Goal: Task Accomplishment & Management: Use online tool/utility

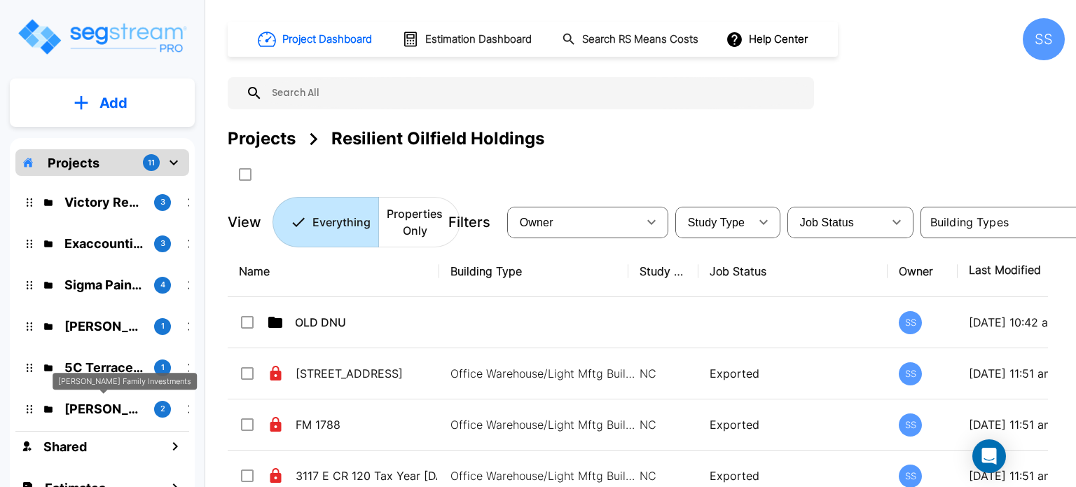
click at [102, 411] on p "[PERSON_NAME] Family Investments" at bounding box center [103, 408] width 78 height 19
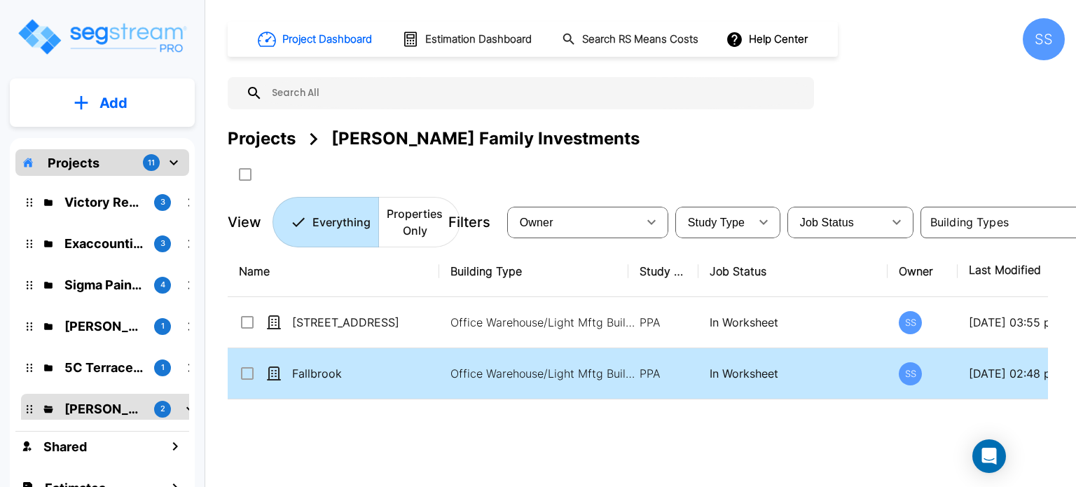
click at [330, 364] on td "Fallbrook" at bounding box center [334, 373] width 212 height 51
checkbox input "true"
click at [330, 364] on td "Fallbrook" at bounding box center [334, 373] width 212 height 51
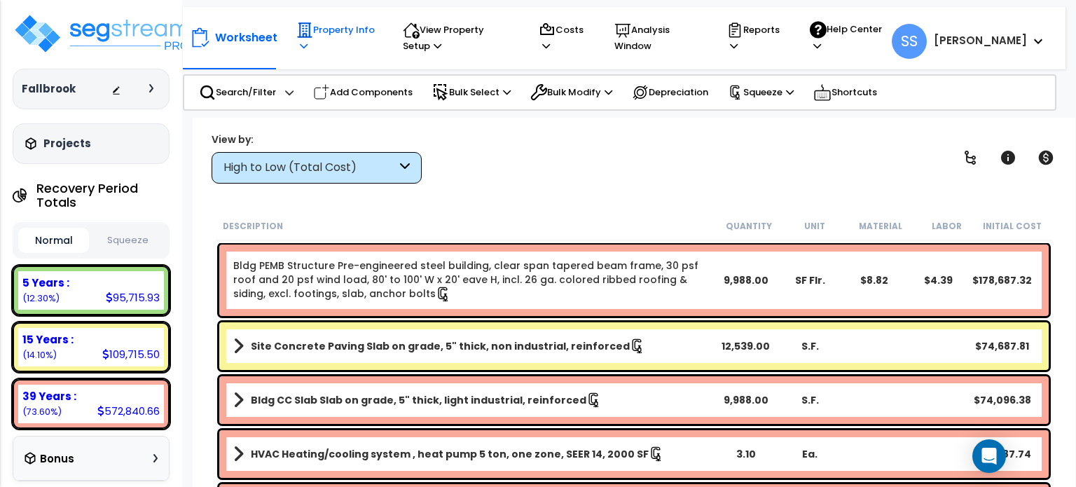
click at [308, 32] on icon at bounding box center [305, 29] width 15 height 15
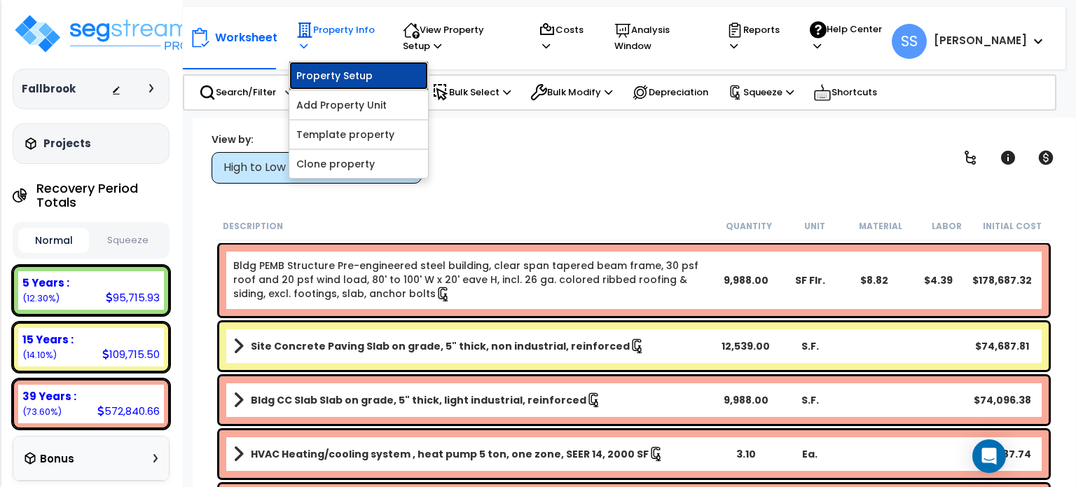
click at [323, 75] on link "Property Setup" at bounding box center [358, 76] width 139 height 28
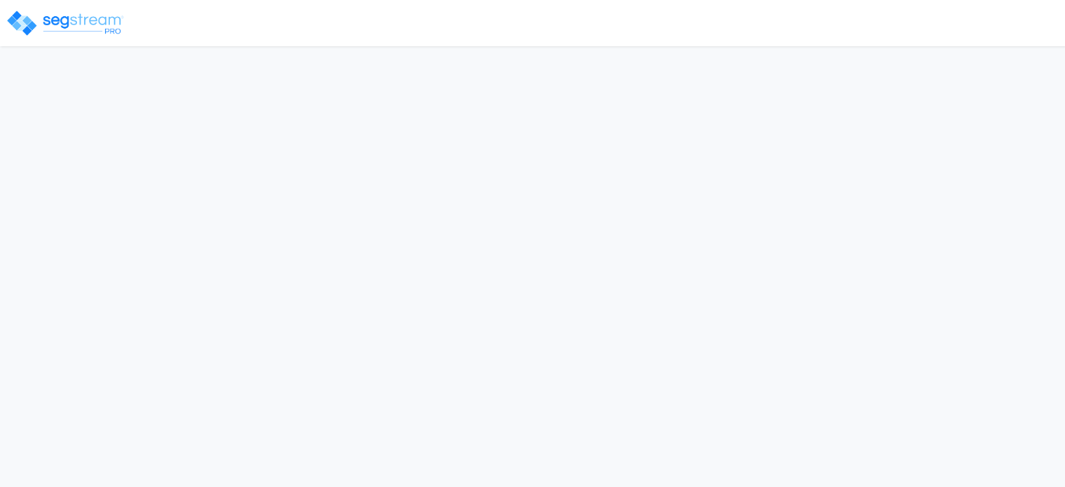
select select "2024"
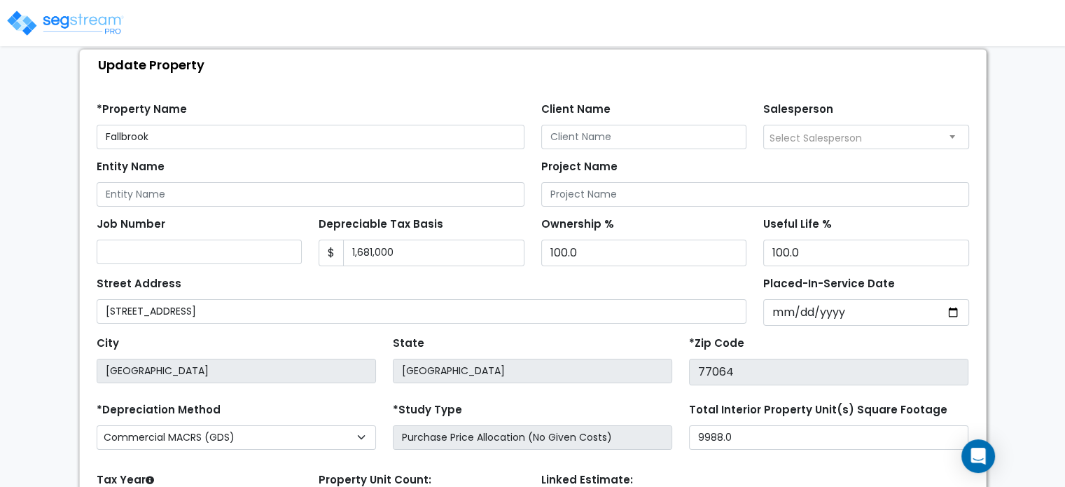
scroll to position [140, 0]
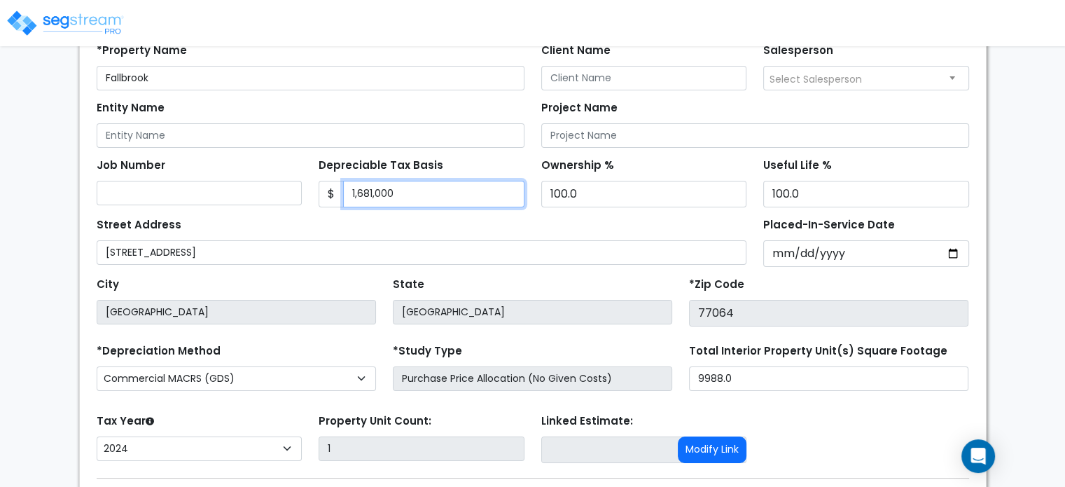
drag, startPoint x: 441, startPoint y: 198, endPoint x: 277, endPoint y: 198, distance: 163.2
click at [277, 198] on div "Job Number Depreciable Tax Basis $ 1,681,000 Ownership %" at bounding box center [533, 178] width 890 height 60
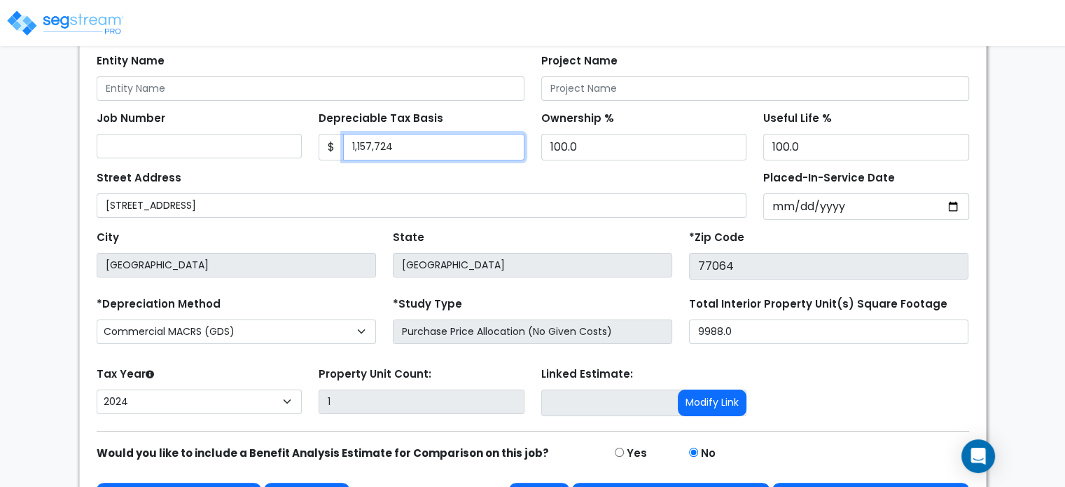
scroll to position [228, 0]
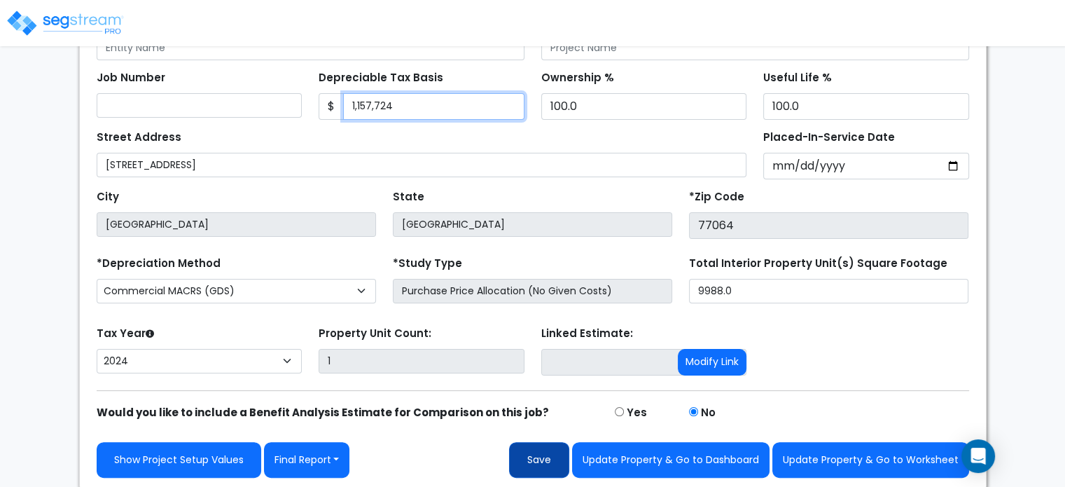
type input "1,157,724"
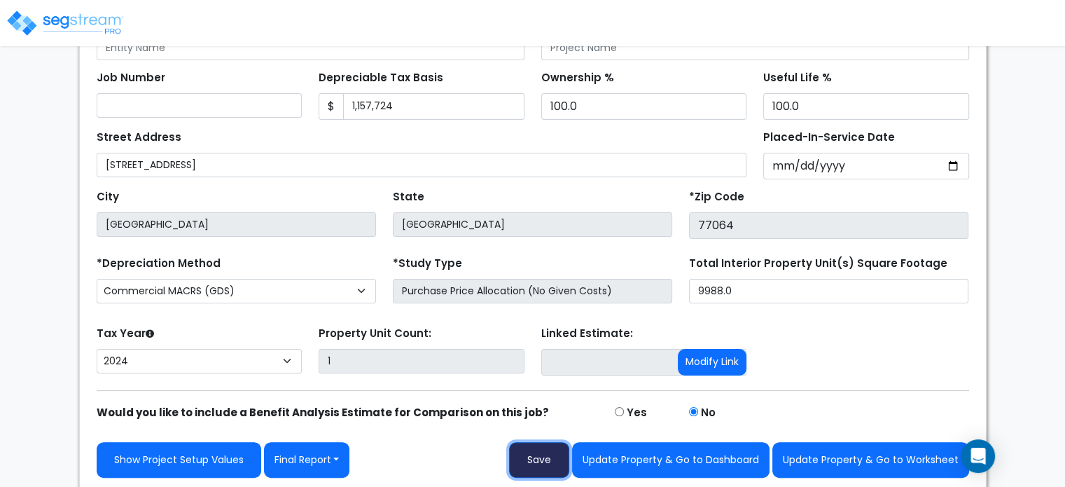
click at [533, 464] on button "Save" at bounding box center [539, 460] width 60 height 36
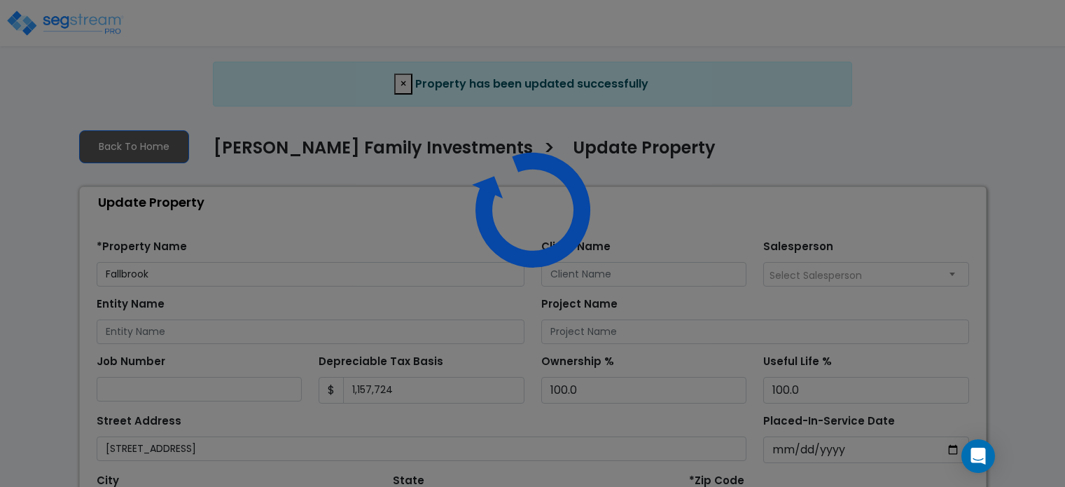
select select "2024"
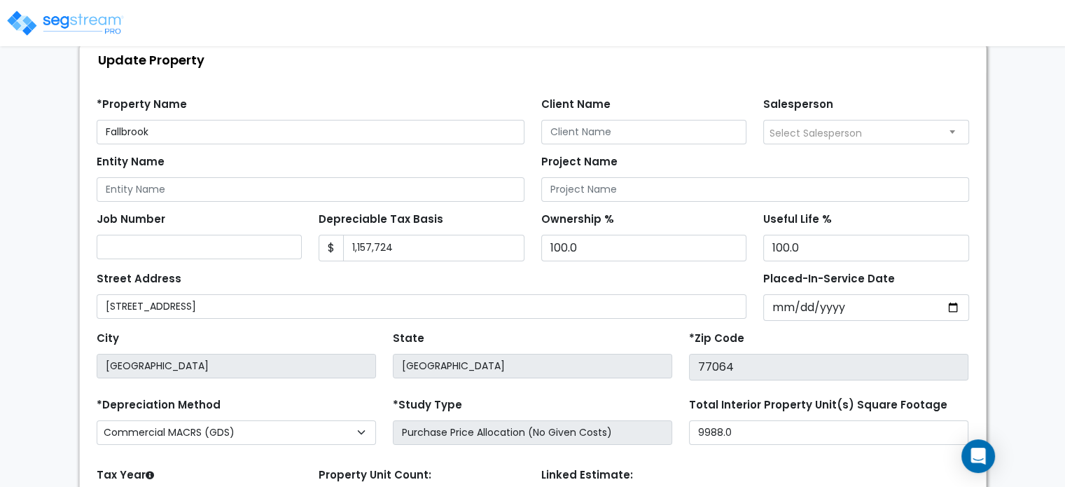
scroll to position [283, 0]
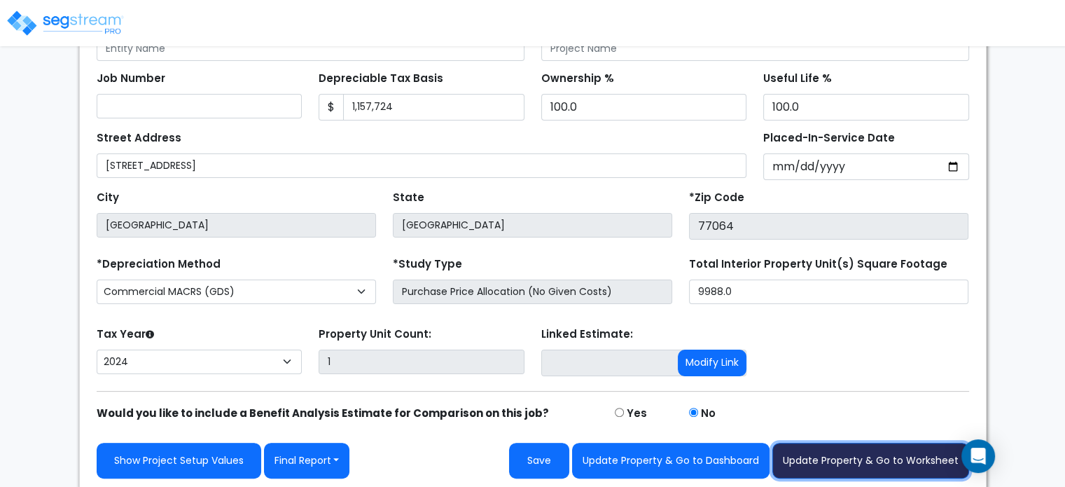
click at [815, 446] on button "Update Property & Go to Worksheet" at bounding box center [871, 461] width 197 height 36
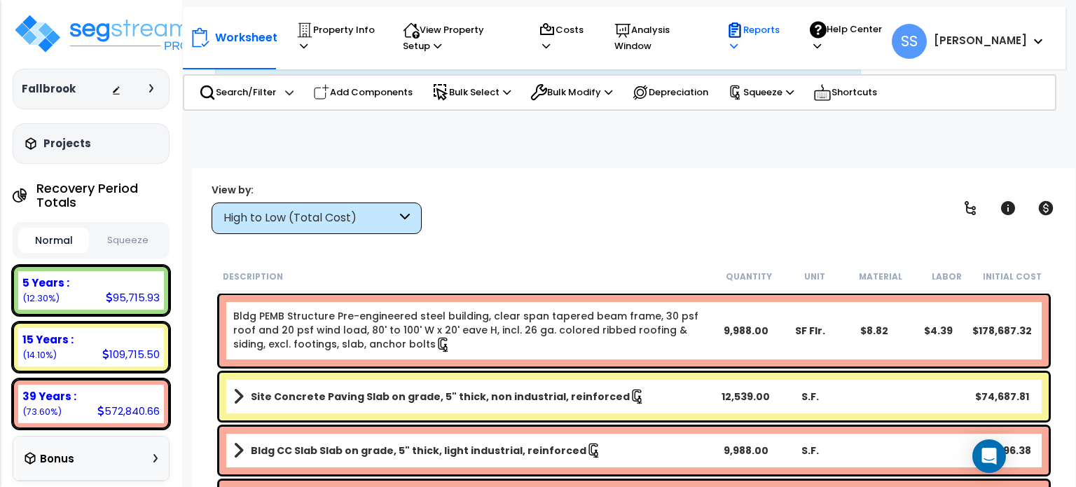
click at [743, 38] on icon at bounding box center [734, 30] width 17 height 17
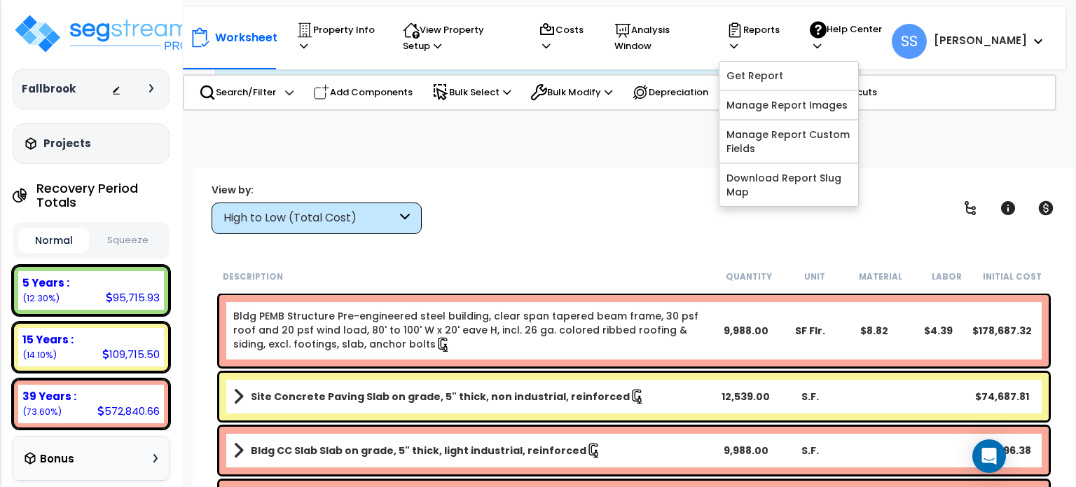
click at [700, 33] on p "Analysis Window" at bounding box center [656, 38] width 85 height 32
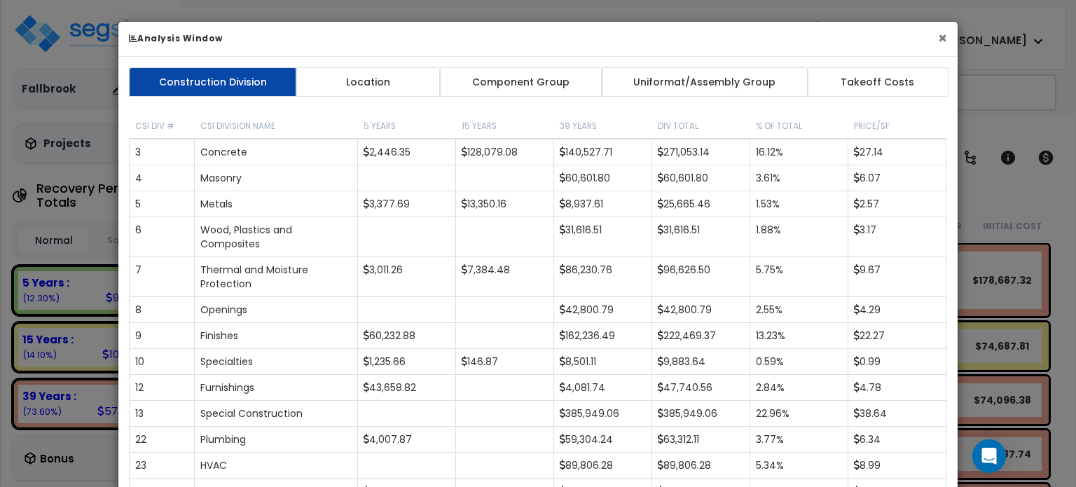
click at [944, 33] on button "×" at bounding box center [942, 38] width 9 height 15
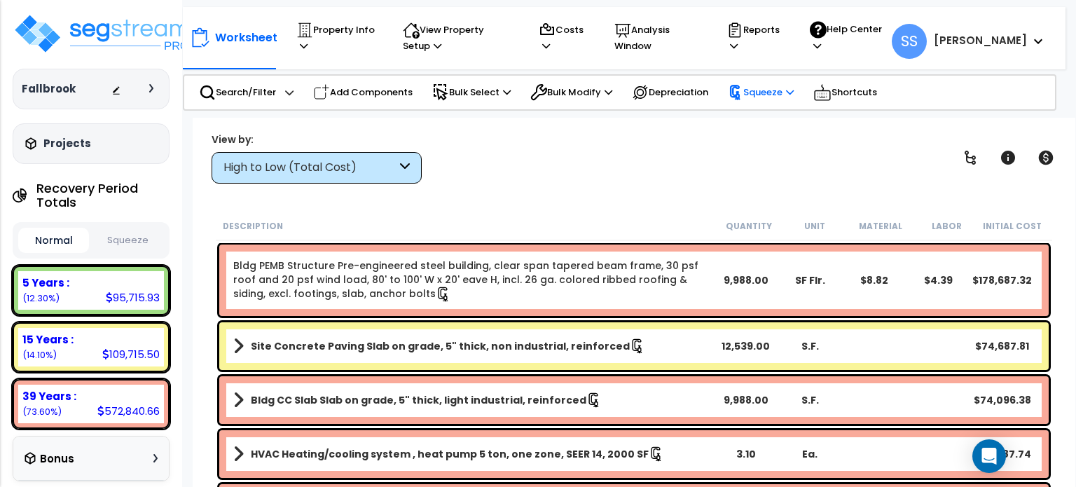
click at [787, 85] on p "Squeeze" at bounding box center [761, 92] width 66 height 15
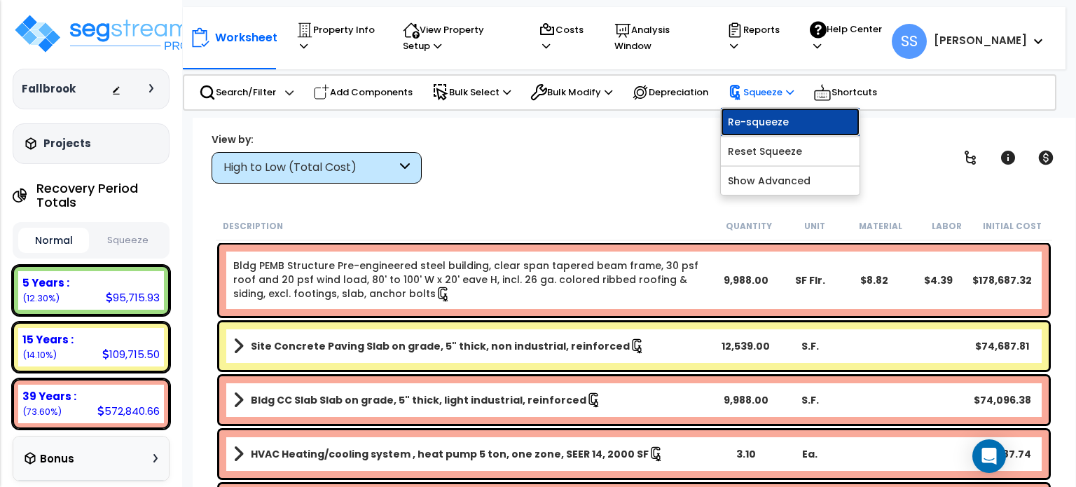
click at [793, 113] on link "Re-squeeze" at bounding box center [790, 122] width 139 height 28
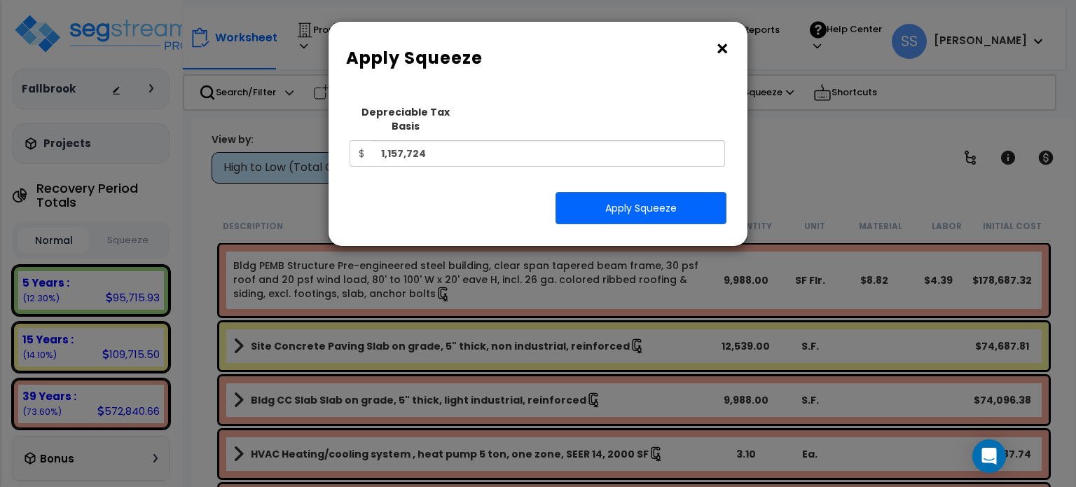
click at [642, 212] on div "Squeeze Type Select 1. Squeeze Entire Worksheet 2. Squeeze by Takeoff Cost 3. S…" at bounding box center [538, 166] width 398 height 137
click at [642, 194] on button "Apply Squeeze" at bounding box center [640, 208] width 171 height 32
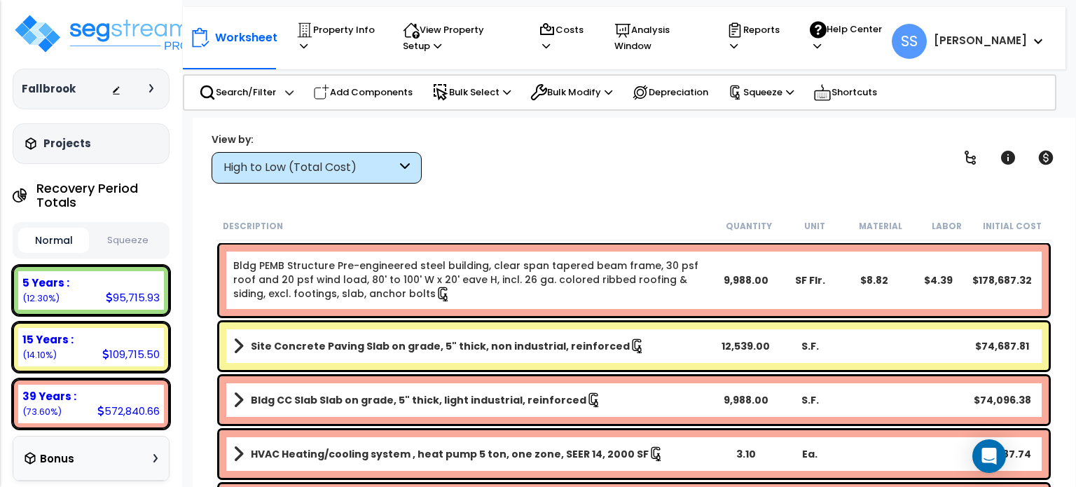
click at [132, 235] on button "Squeeze" at bounding box center [127, 240] width 71 height 25
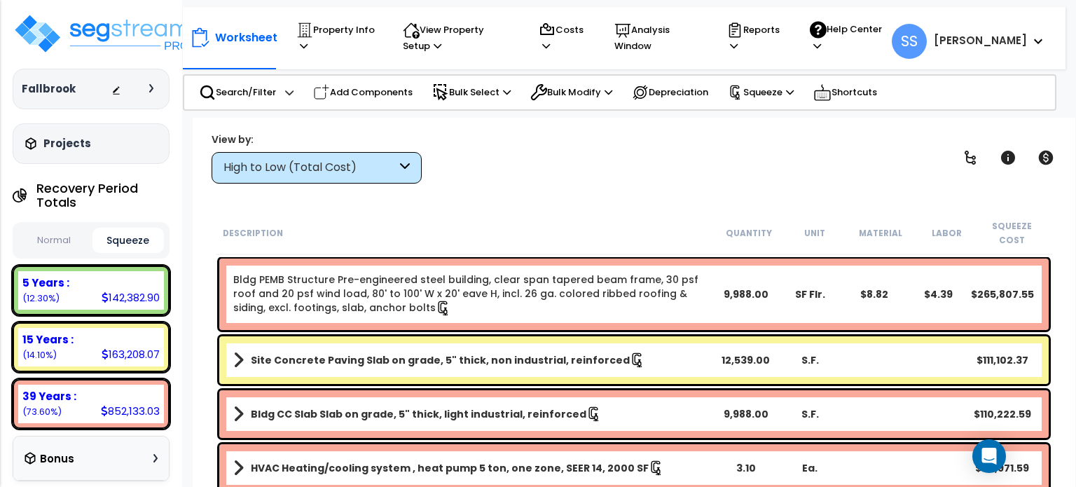
click at [66, 228] on button "Normal" at bounding box center [53, 240] width 71 height 25
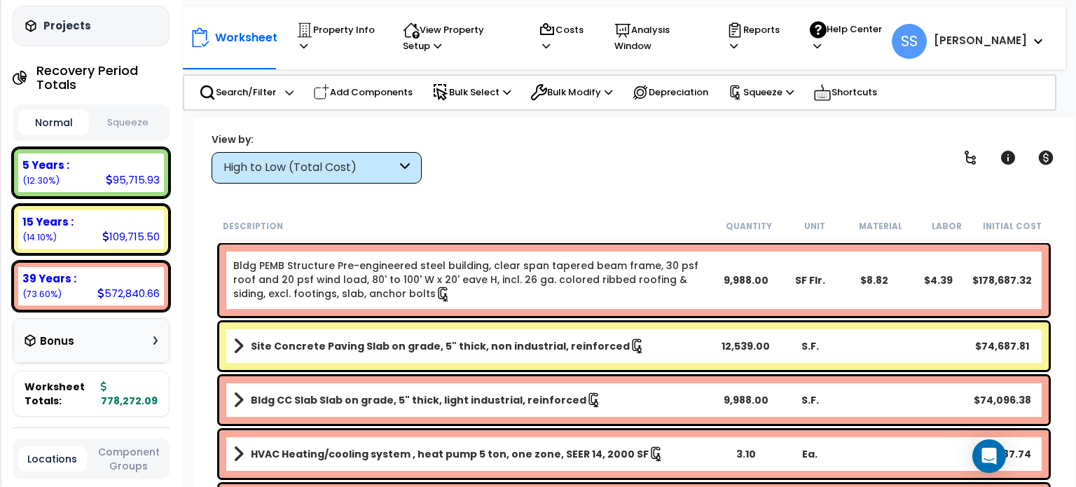
scroll to position [70, 0]
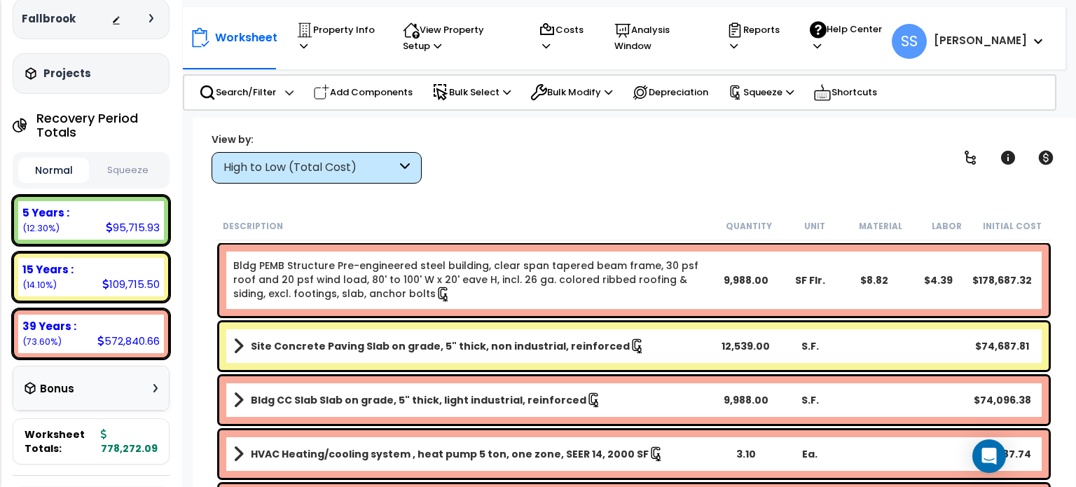
click at [129, 165] on button "Squeeze" at bounding box center [127, 170] width 71 height 25
